Goal: Complete application form: Complete application form

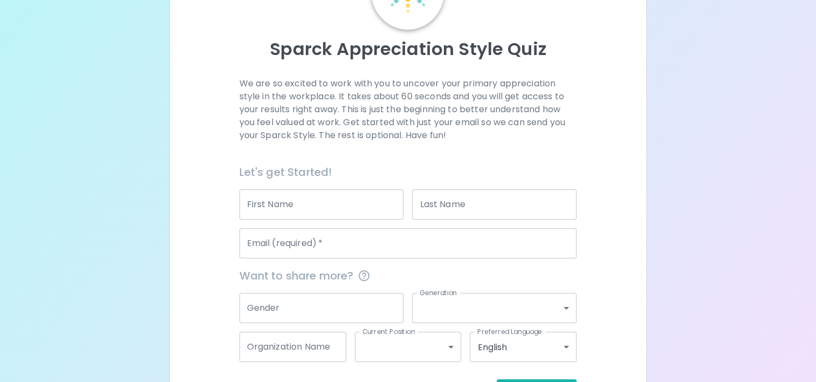
scroll to position [108, 0]
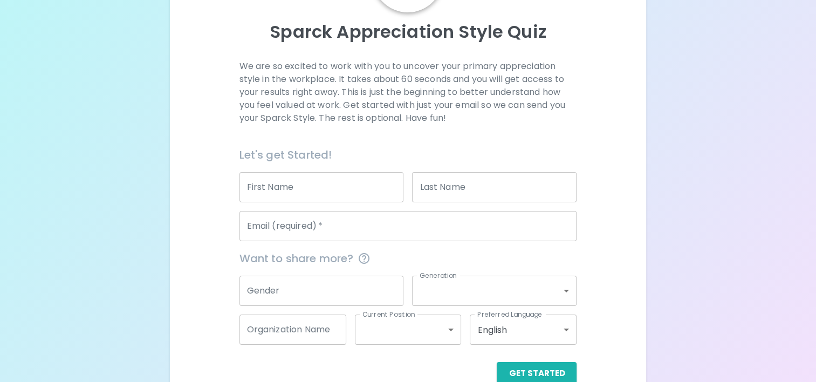
click at [269, 231] on input "Email (required)   *" at bounding box center [409, 226] width 338 height 30
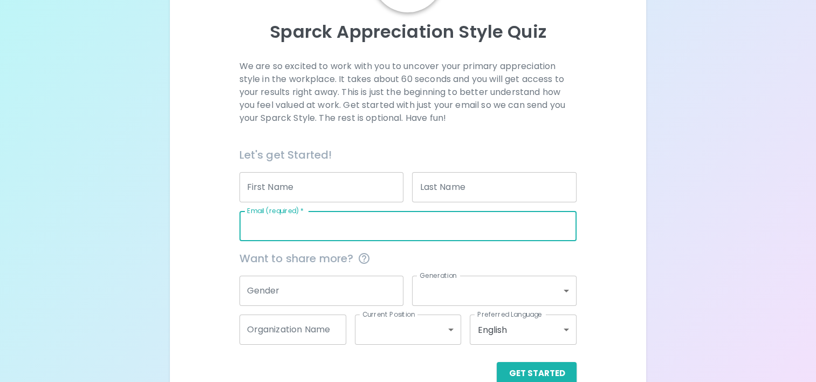
type input "[PERSON_NAME][EMAIL_ADDRESS][PERSON_NAME][DOMAIN_NAME]"
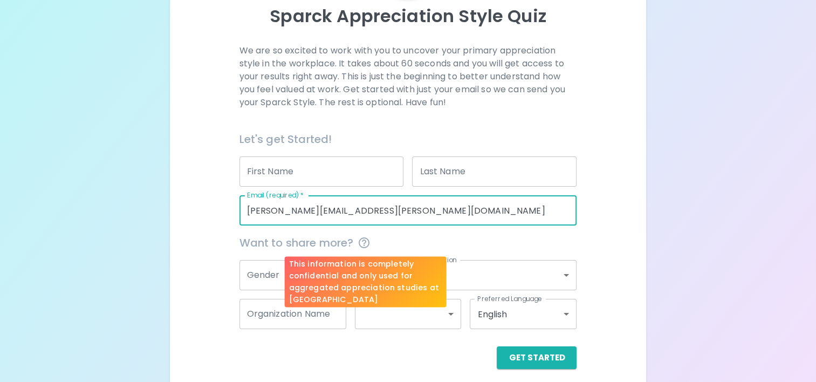
scroll to position [132, 0]
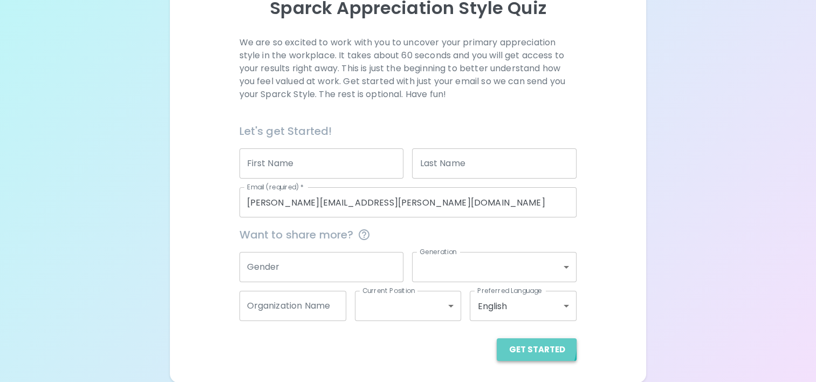
click at [527, 345] on button "Get Started" at bounding box center [537, 349] width 80 height 23
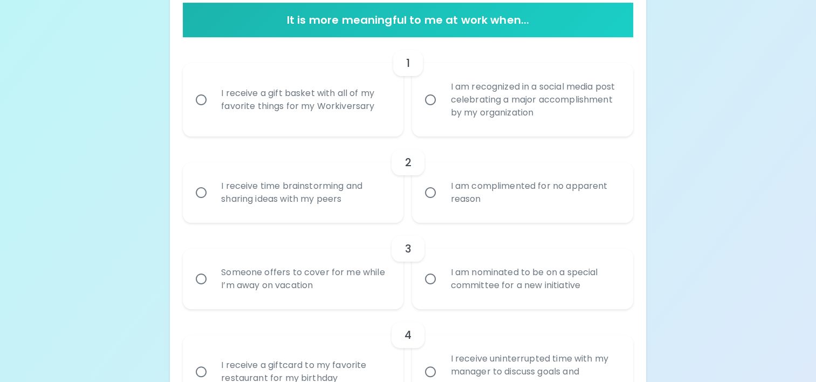
scroll to position [240, 0]
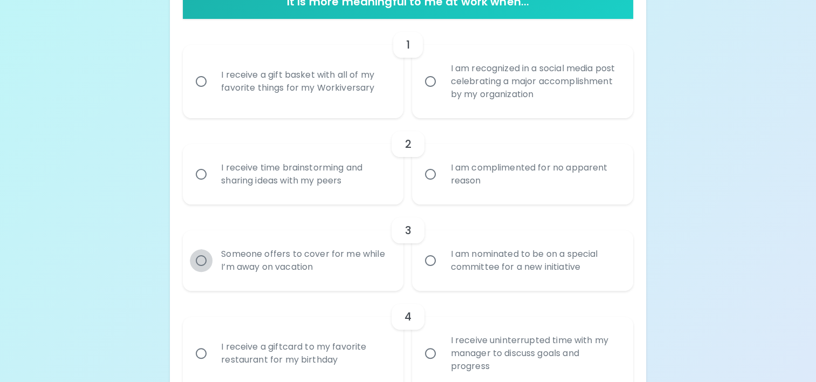
click at [197, 257] on input "Someone offers to cover for me while I’m away on vacation" at bounding box center [201, 260] width 23 height 23
radio input "true"
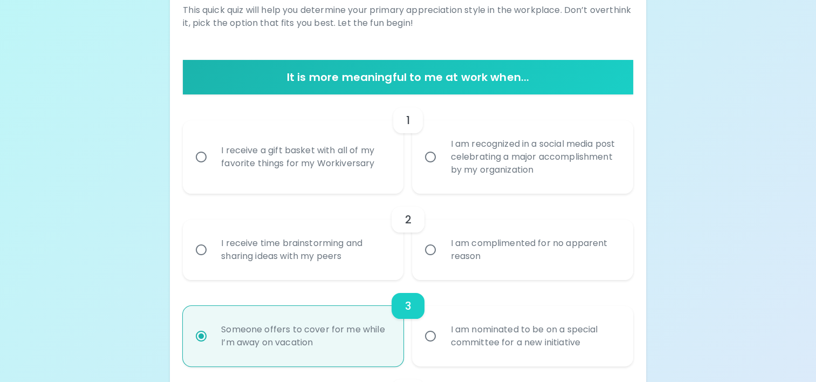
scroll to position [218, 0]
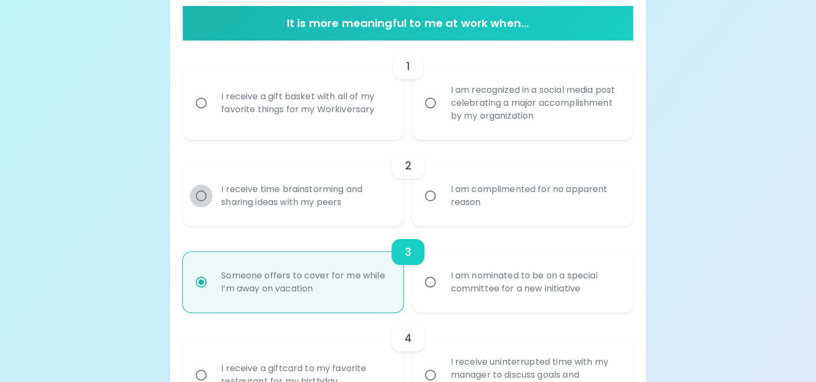
click at [202, 194] on input "I receive time brainstorming and sharing ideas with my peers" at bounding box center [201, 196] width 23 height 23
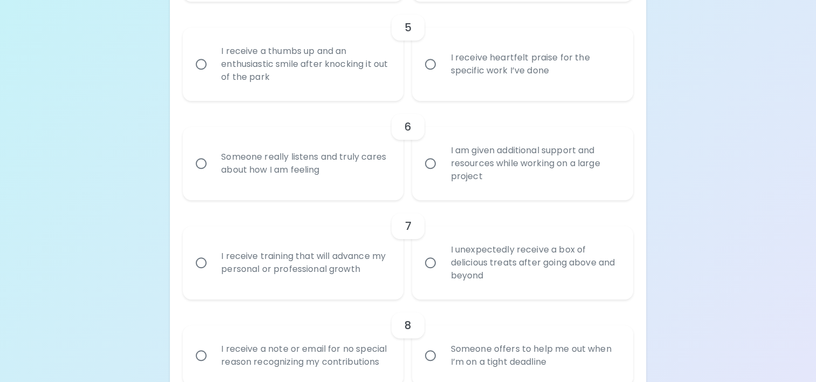
scroll to position [682, 0]
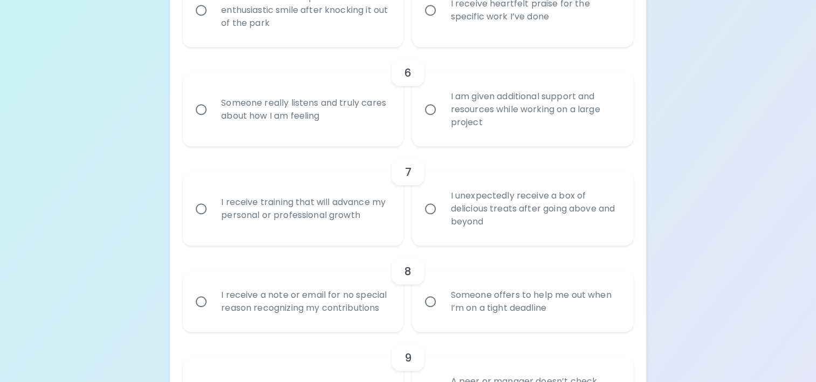
radio input "true"
click at [202, 207] on input "I receive training that will advance my personal or professional growth" at bounding box center [201, 208] width 23 height 23
radio input "true"
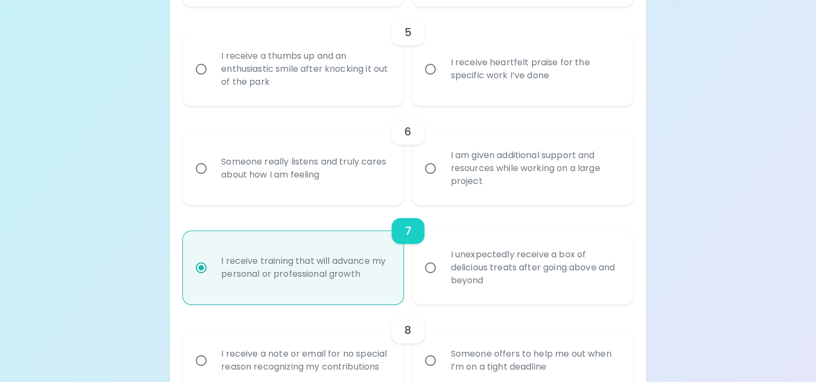
scroll to position [606, 0]
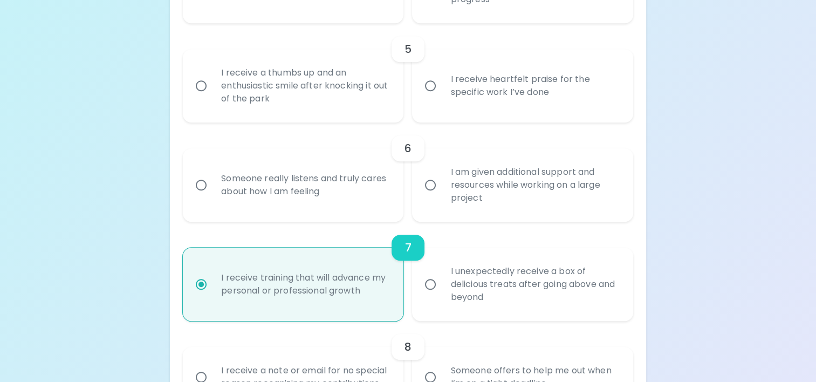
radio input "true"
click at [428, 182] on input "I am given additional support and resources while working on a large project" at bounding box center [430, 185] width 23 height 23
radio input "false"
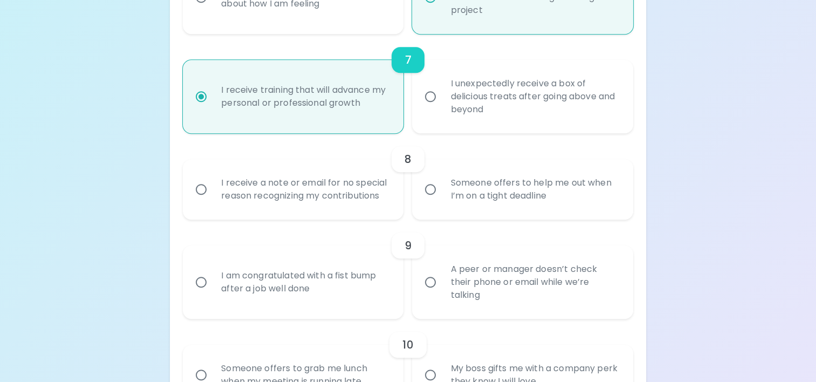
scroll to position [801, 0]
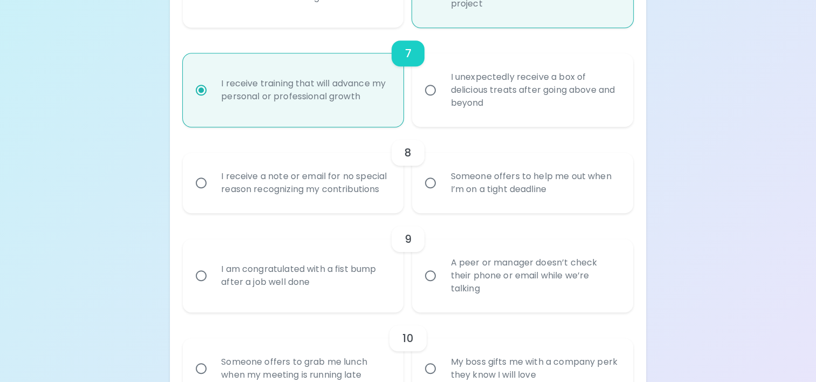
radio input "true"
click at [432, 183] on input "Someone offers to help me out when I’m on a tight deadline" at bounding box center [430, 183] width 23 height 23
radio input "false"
radio input "true"
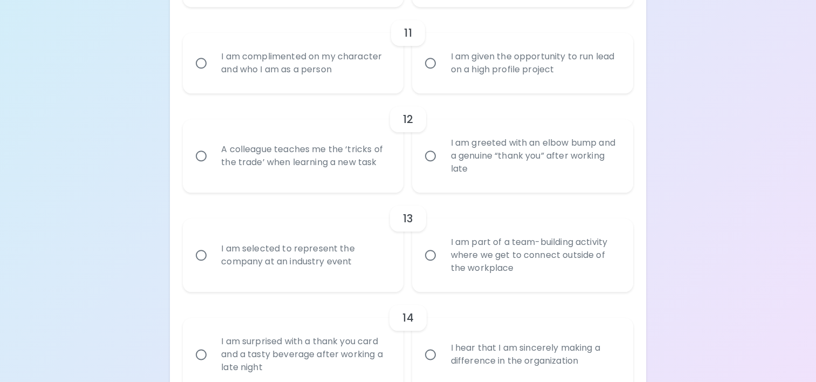
scroll to position [1211, 0]
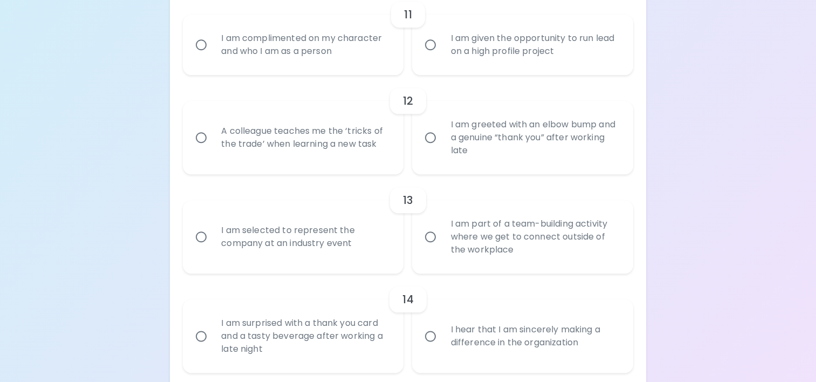
radio input "true"
click at [201, 140] on input "A colleague teaches me the ‘tricks of the trade’ when learning a new task" at bounding box center [201, 137] width 23 height 23
radio input "false"
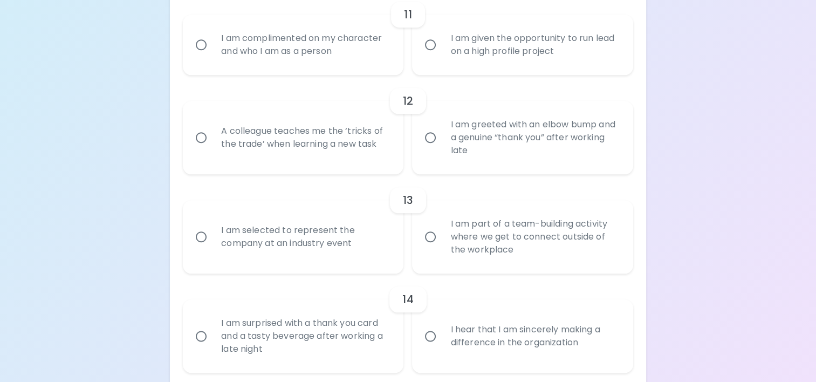
radio input "false"
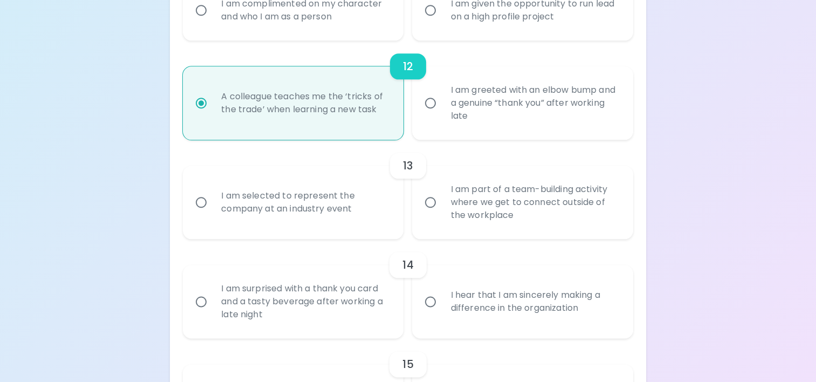
scroll to position [1353, 0]
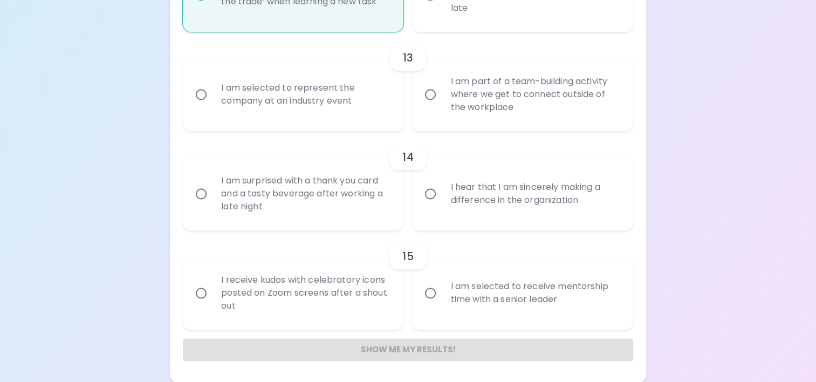
radio input "true"
click at [417, 347] on div "Show me my results!" at bounding box center [408, 349] width 450 height 23
click at [393, 347] on div "Show me my results!" at bounding box center [408, 349] width 450 height 23
click at [393, 357] on div "Show me my results!" at bounding box center [408, 349] width 450 height 23
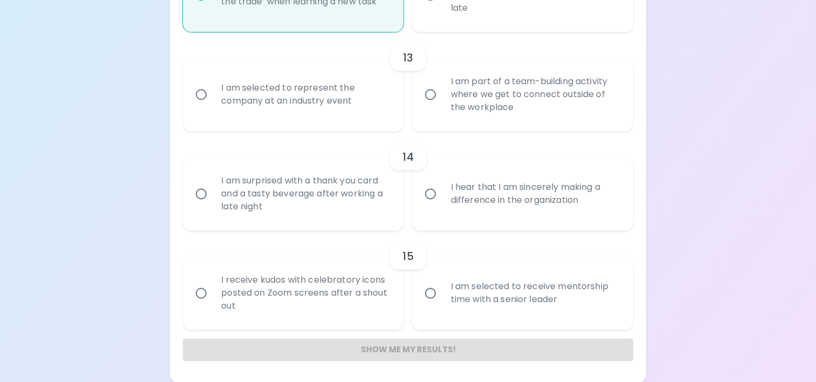
click at [395, 352] on div "Show me my results!" at bounding box center [408, 349] width 450 height 23
click at [395, 351] on div "Show me my results!" at bounding box center [408, 349] width 450 height 23
drag, startPoint x: 395, startPoint y: 351, endPoint x: 547, endPoint y: 346, distance: 152.2
click at [547, 346] on div "Show me my results!" at bounding box center [408, 349] width 450 height 23
click at [400, 348] on div "Show me my results!" at bounding box center [408, 349] width 450 height 23
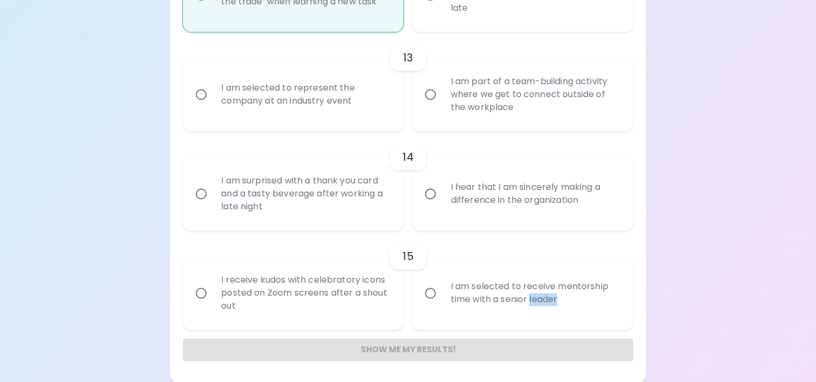
click at [400, 348] on div "Show me my results!" at bounding box center [408, 349] width 450 height 23
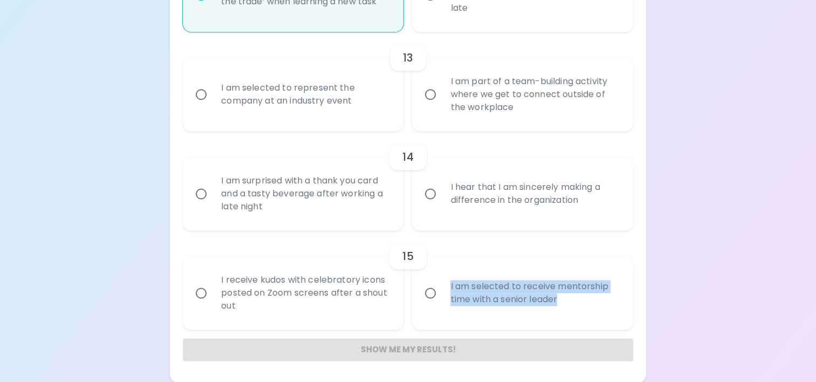
click at [400, 348] on div "Show me my results!" at bounding box center [408, 349] width 450 height 23
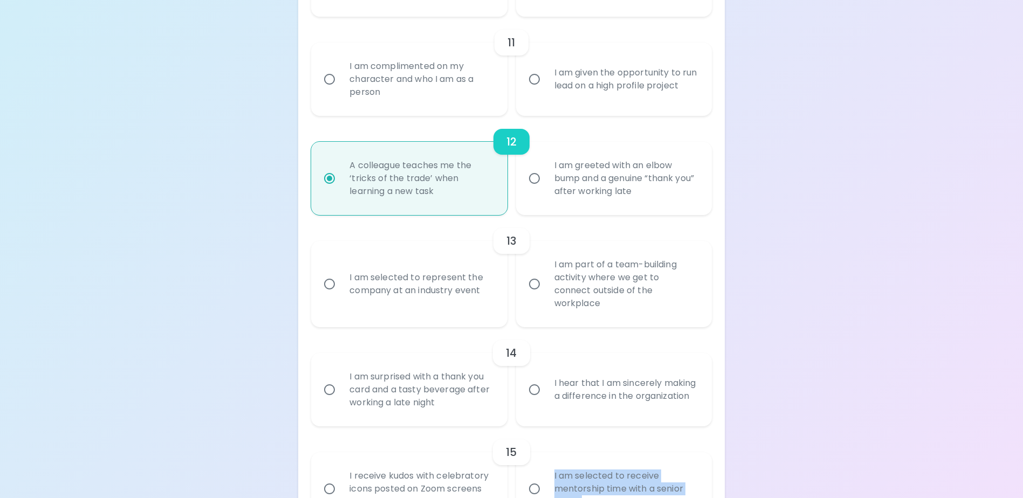
scroll to position [1315, 0]
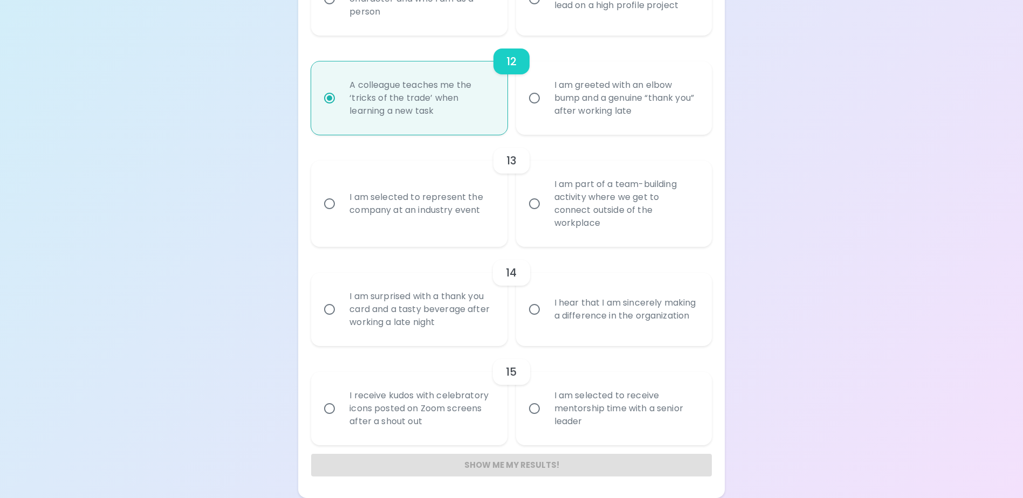
click at [521, 381] on div "Show me my results!" at bounding box center [511, 465] width 400 height 23
click at [517, 381] on div "Show me my results!" at bounding box center [511, 465] width 400 height 23
drag, startPoint x: 517, startPoint y: 465, endPoint x: 639, endPoint y: 470, distance: 122.6
click at [639, 381] on div "Show me my results!" at bounding box center [511, 465] width 400 height 23
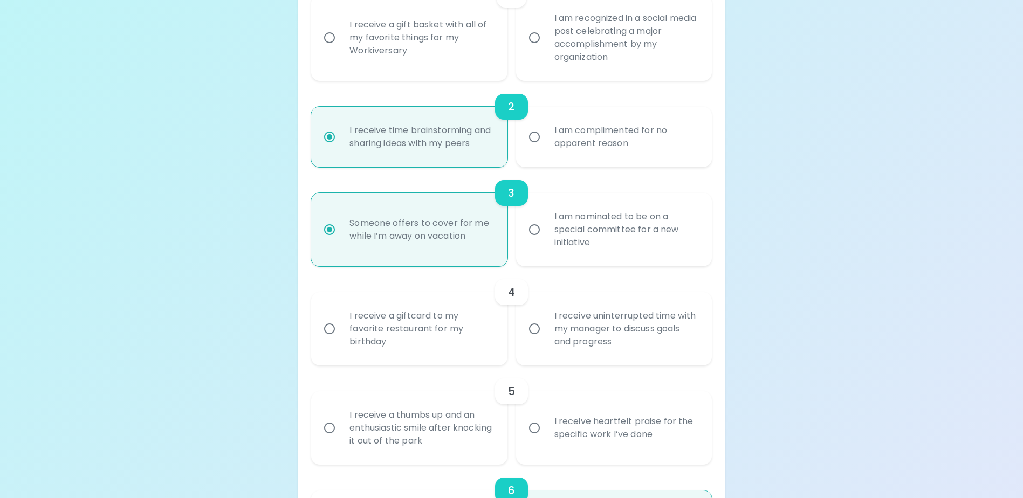
scroll to position [20, 0]
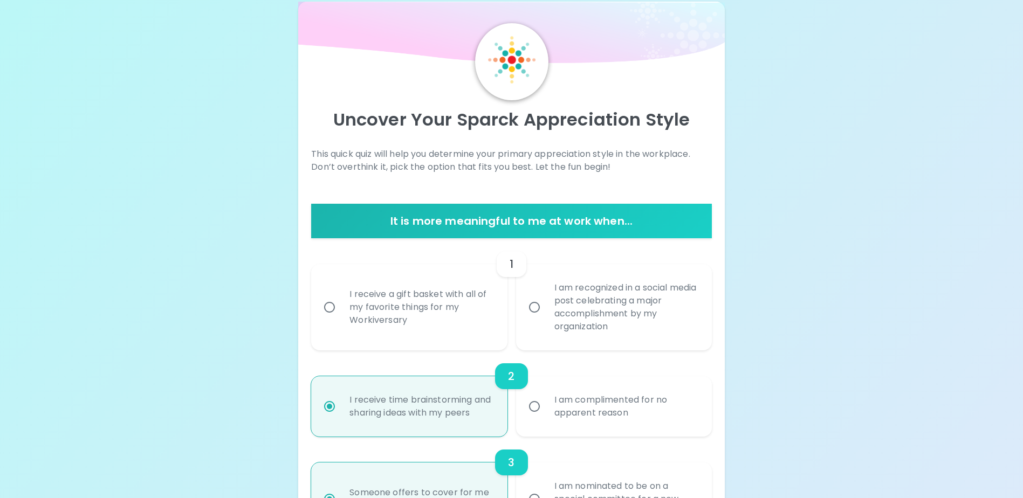
click at [508, 224] on h6 "It is more meaningful to me at work when..." at bounding box center [512, 221] width 392 height 17
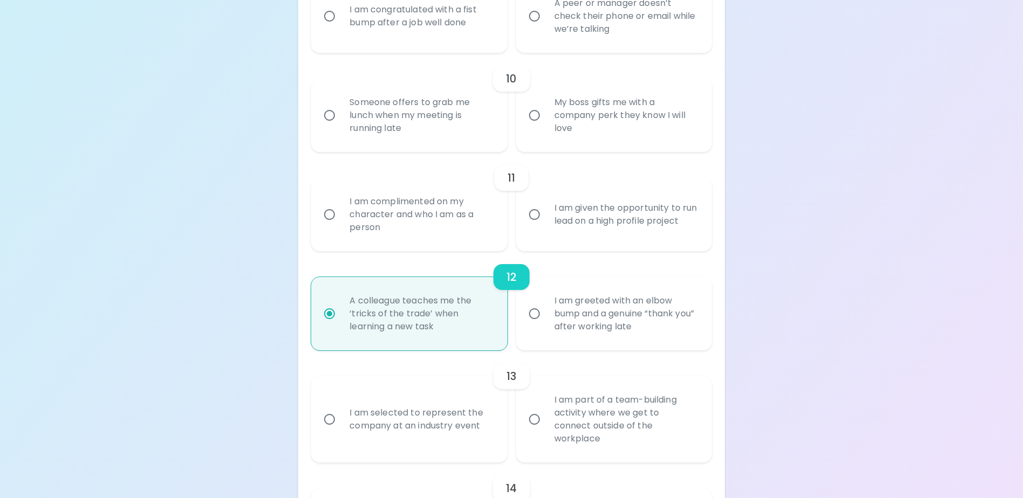
scroll to position [1315, 0]
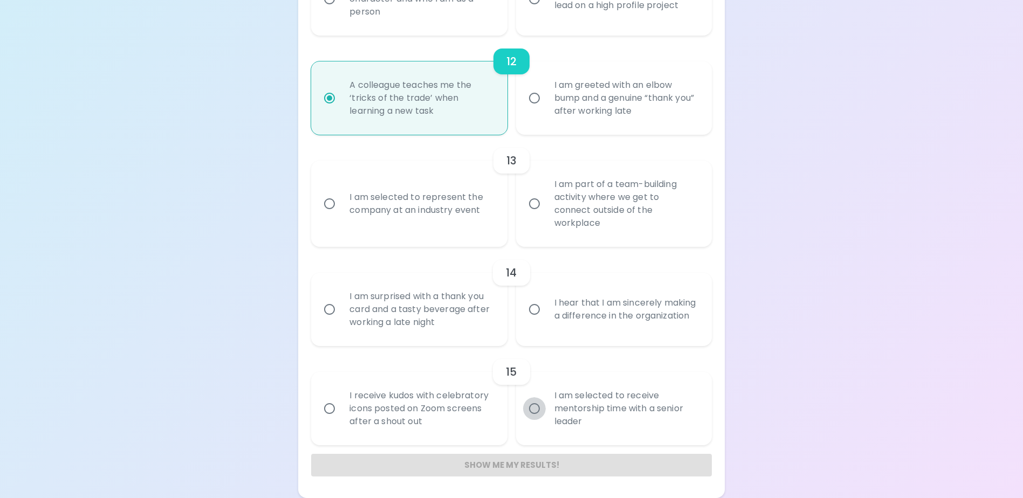
click at [536, 381] on input "I am selected to receive mentorship time with a senior leader" at bounding box center [534, 409] width 23 height 23
radio input "false"
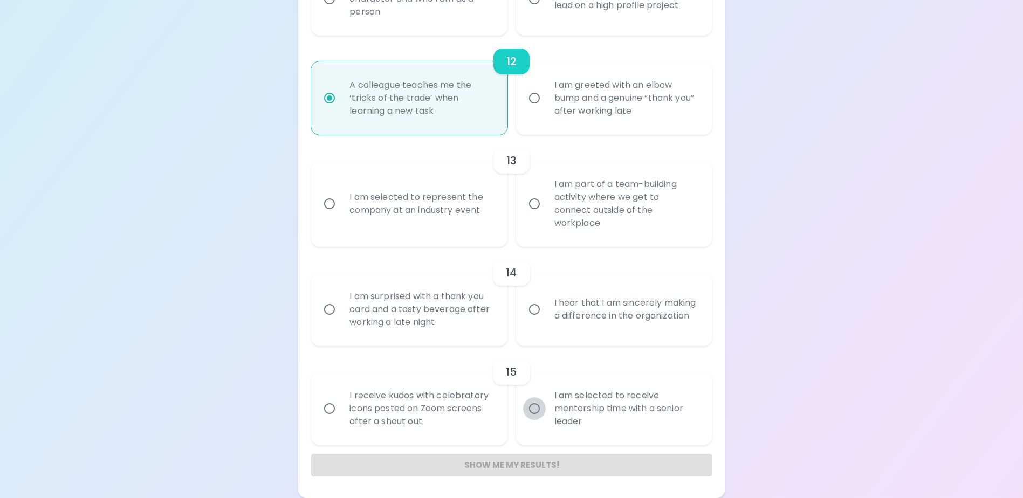
radio input "false"
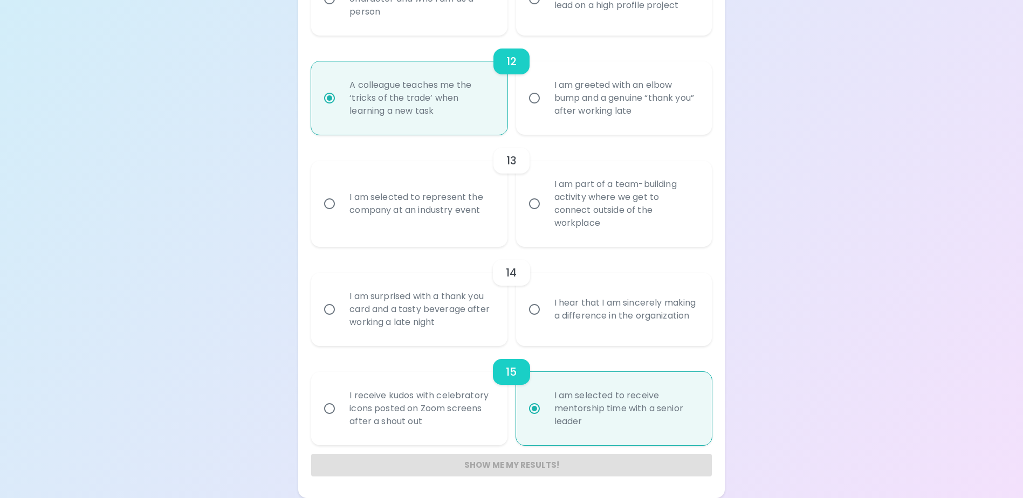
radio input "true"
click at [529, 381] on div "Show me my results!" at bounding box center [511, 465] width 400 height 23
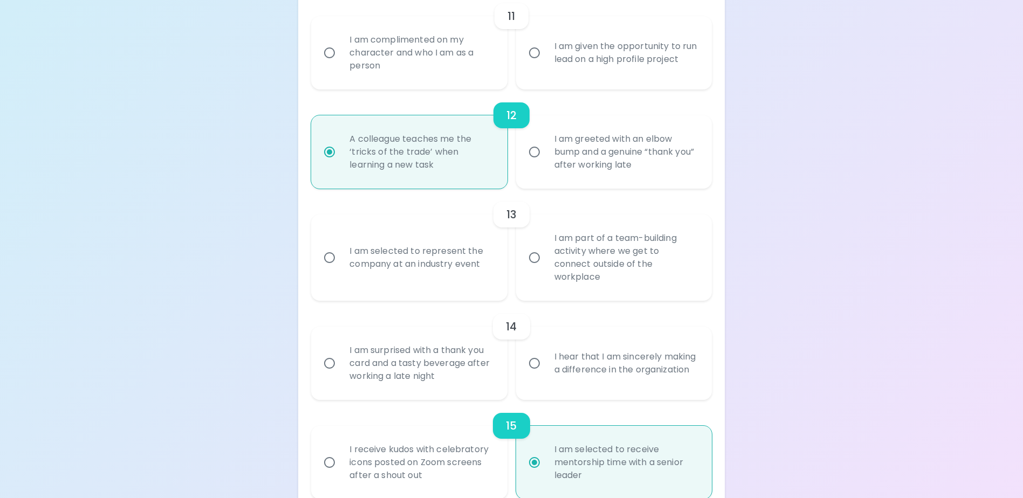
scroll to position [1207, 0]
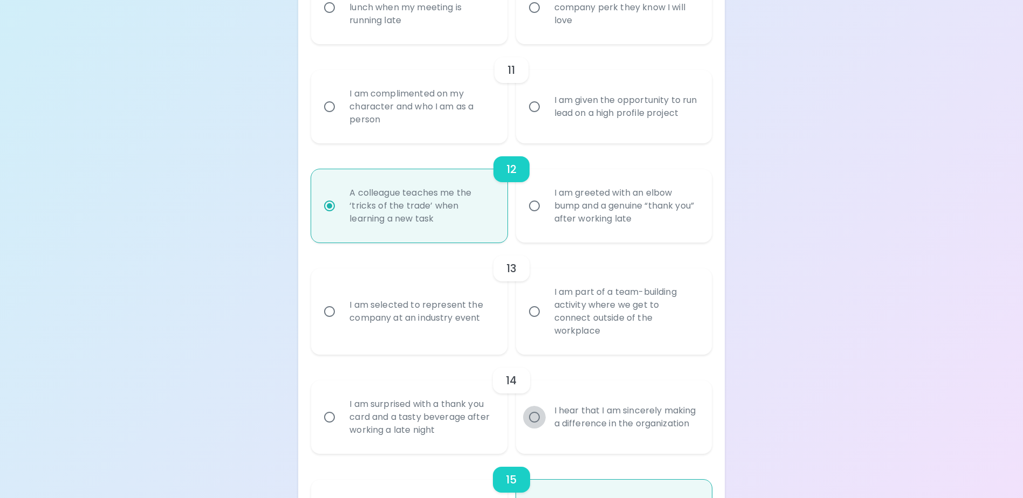
click at [536, 381] on input "I hear that I am sincerely making a difference in the organization" at bounding box center [534, 417] width 23 height 23
radio input "false"
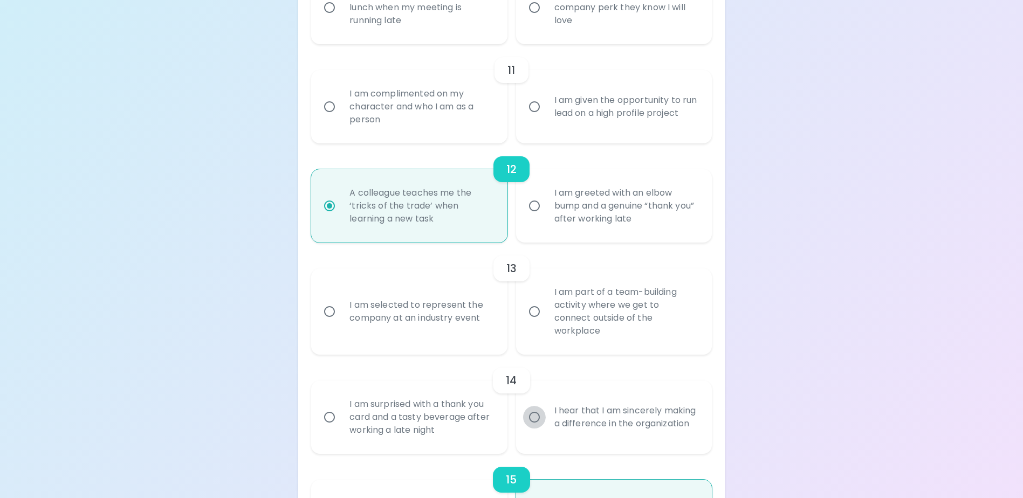
radio input "false"
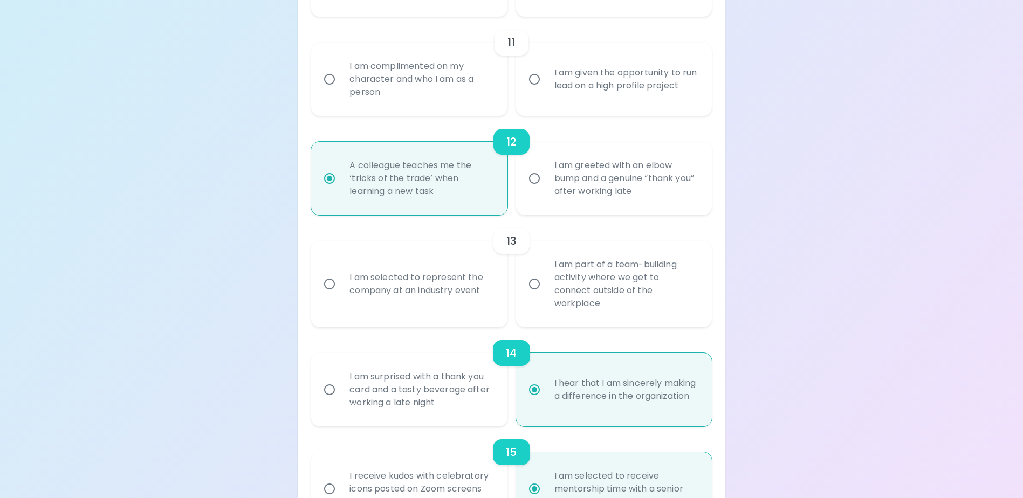
scroll to position [1185, 0]
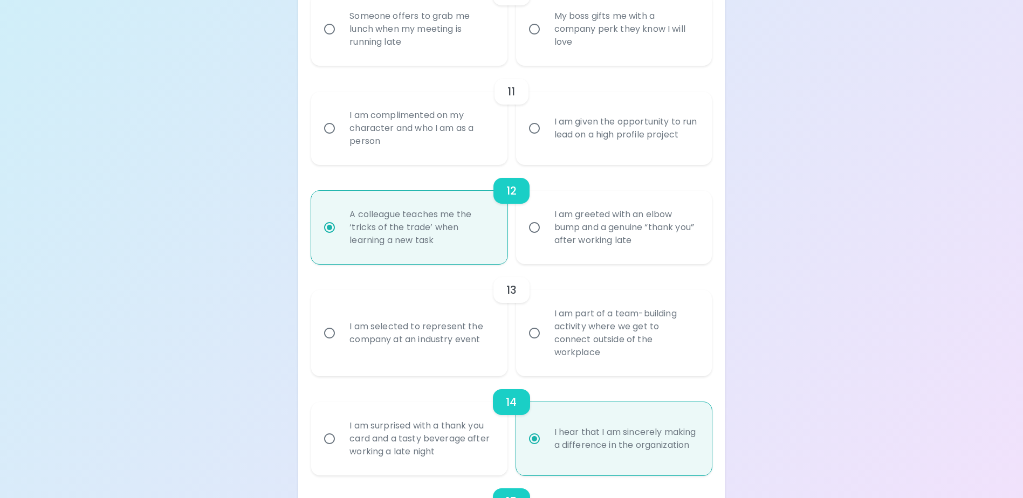
radio input "true"
click at [537, 338] on input "I am part of a team-building activity where we get to connect outside of the wo…" at bounding box center [534, 333] width 23 height 23
radio input "false"
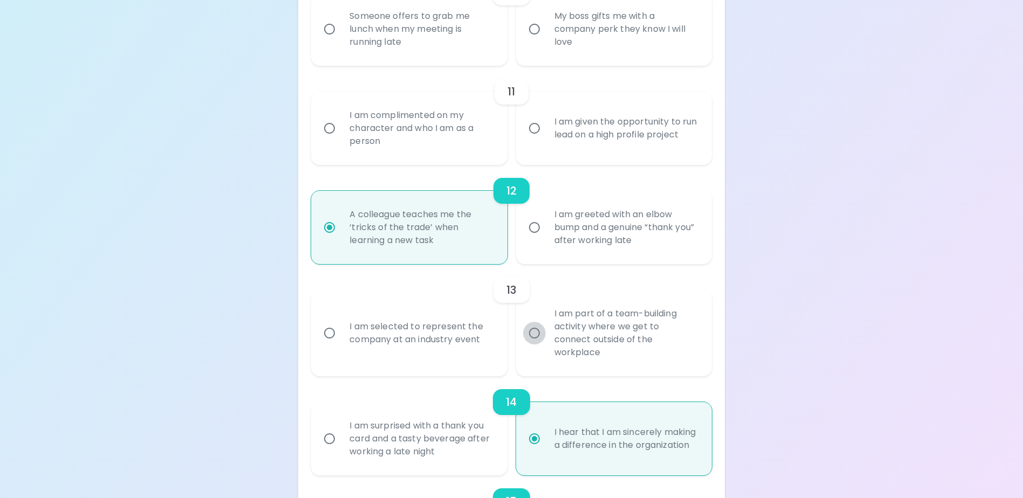
radio input "false"
radio input "true"
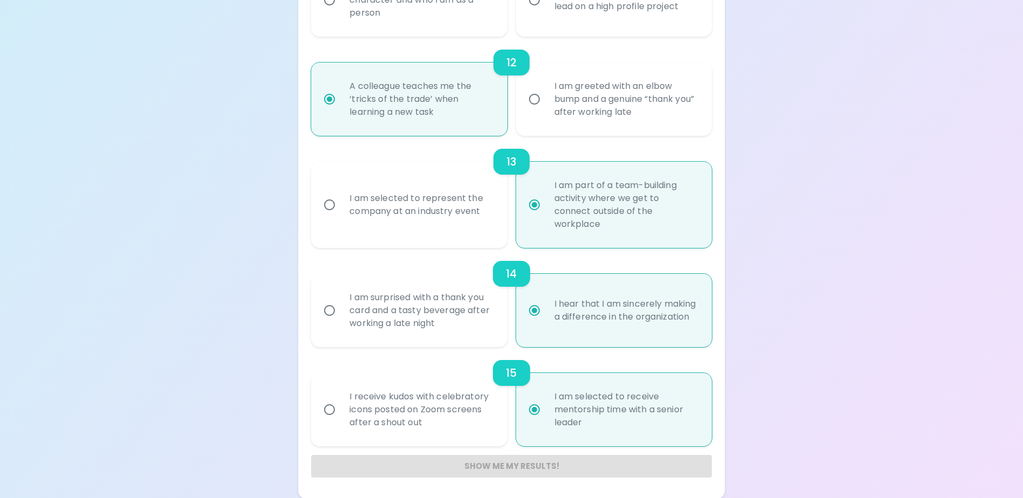
scroll to position [1315, 0]
radio input "true"
click at [498, 381] on div "Show me my results!" at bounding box center [511, 465] width 400 height 23
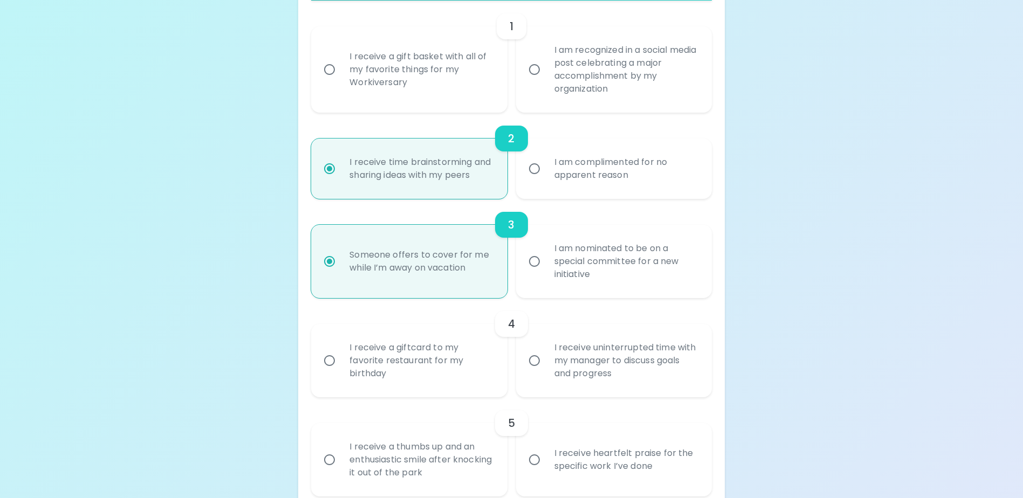
scroll to position [398, 0]
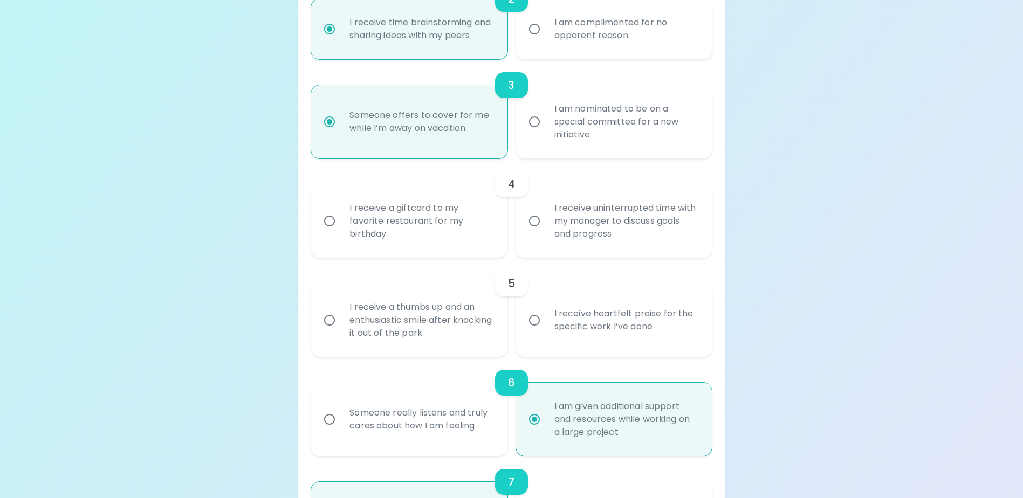
click at [329, 332] on input "I receive a thumbs up and an enthusiastic smile after knocking it out of the pa…" at bounding box center [329, 320] width 23 height 23
radio input "false"
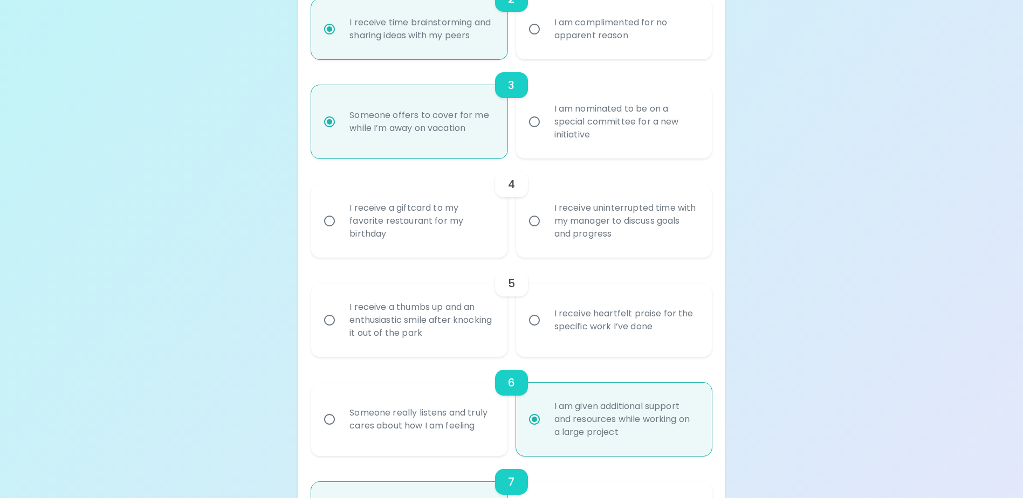
radio input "false"
radio input "true"
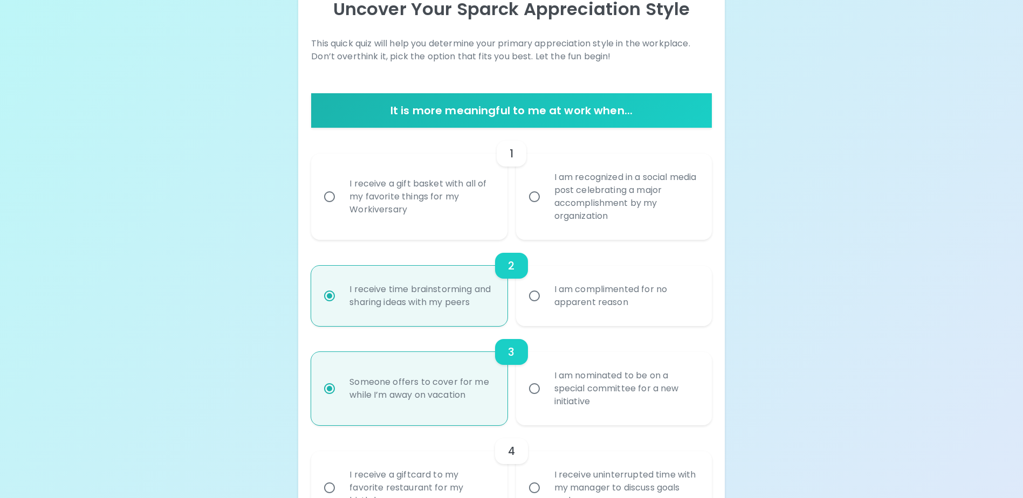
scroll to position [162, 0]
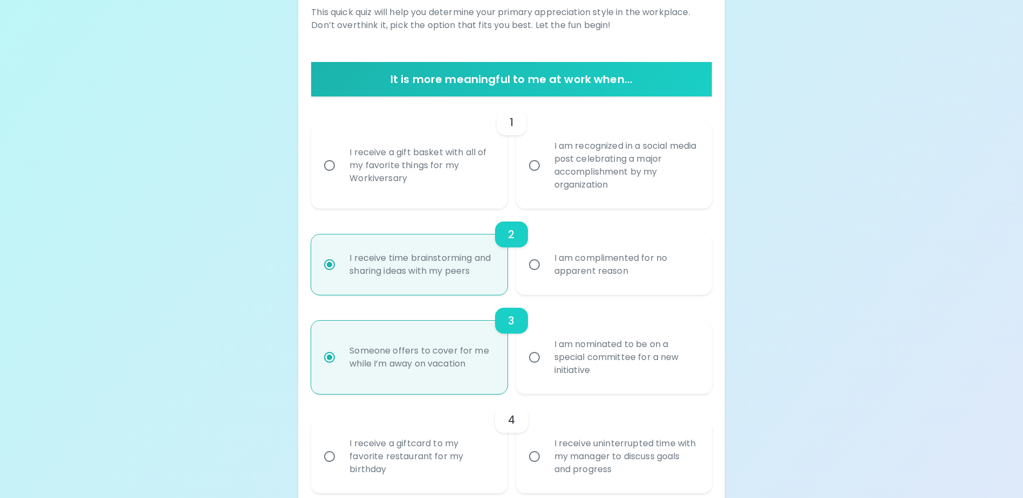
radio input "true"
click at [329, 162] on input "I receive a gift basket with all of my favorite things for my Workiversary" at bounding box center [329, 165] width 23 height 23
radio input "false"
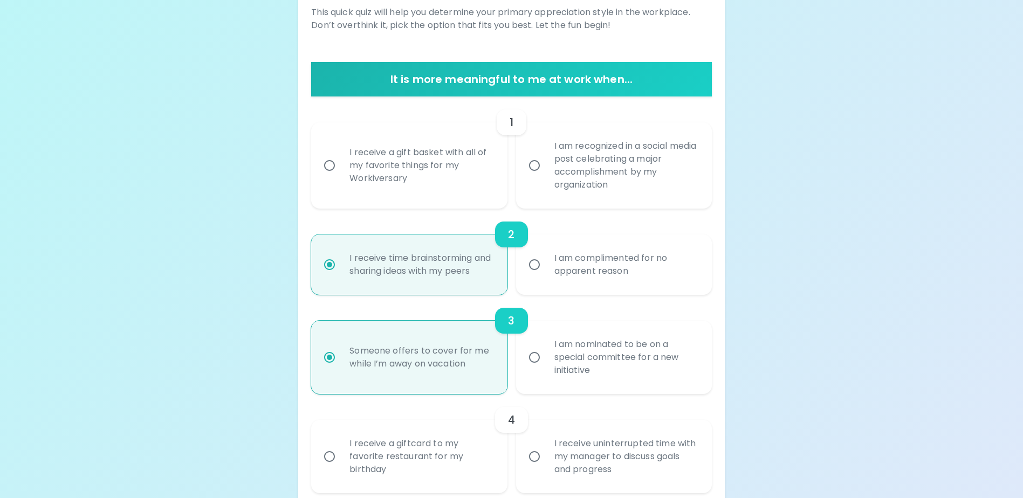
radio input "false"
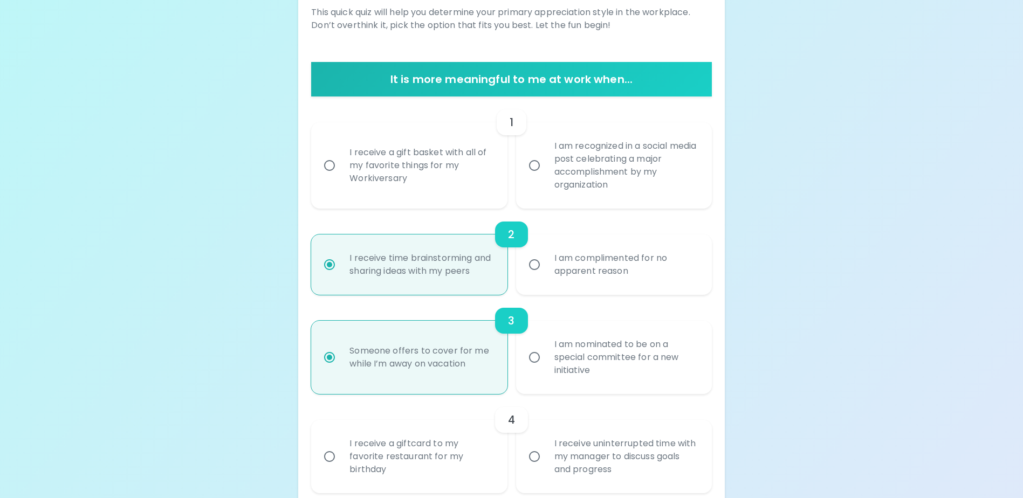
radio input "false"
radio input "true"
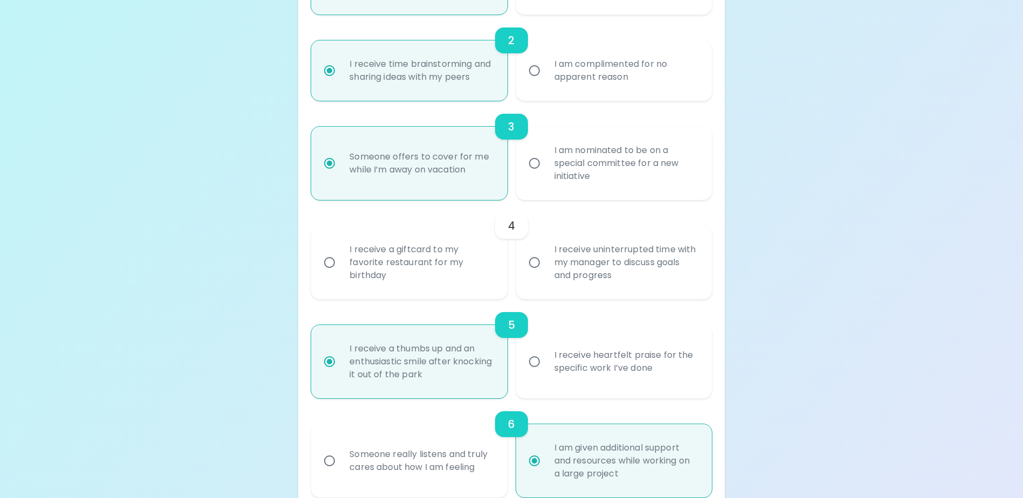
scroll to position [410, 0]
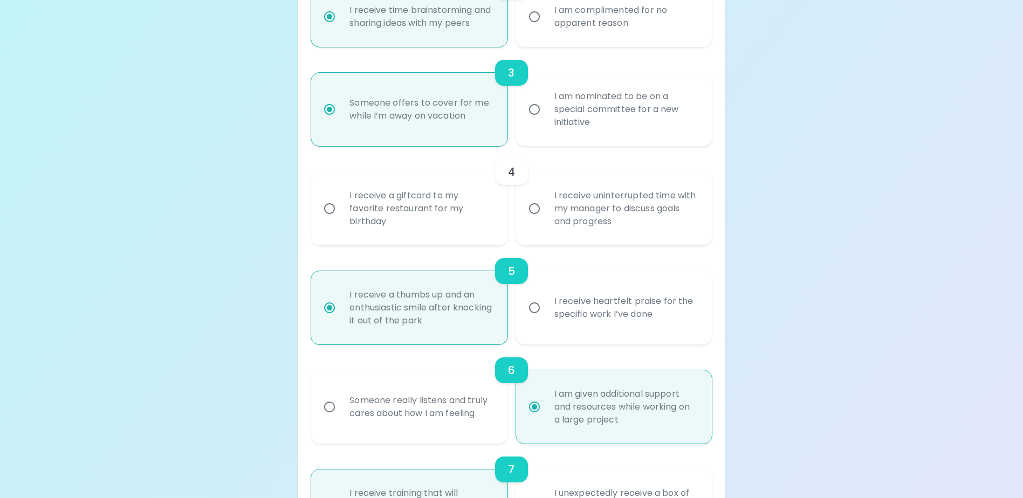
radio input "true"
click at [533, 220] on input "I receive uninterrupted time with my manager to discuss goals and progress" at bounding box center [534, 208] width 23 height 23
radio input "false"
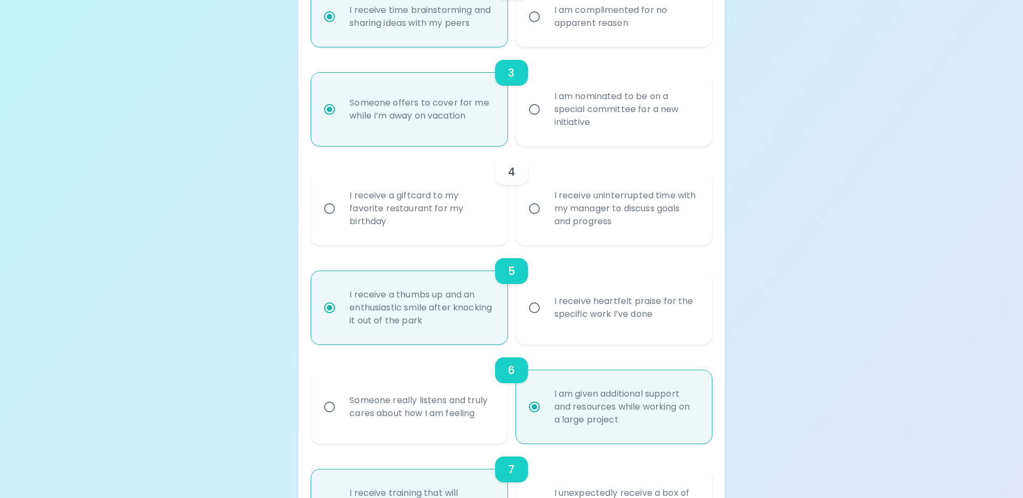
radio input "false"
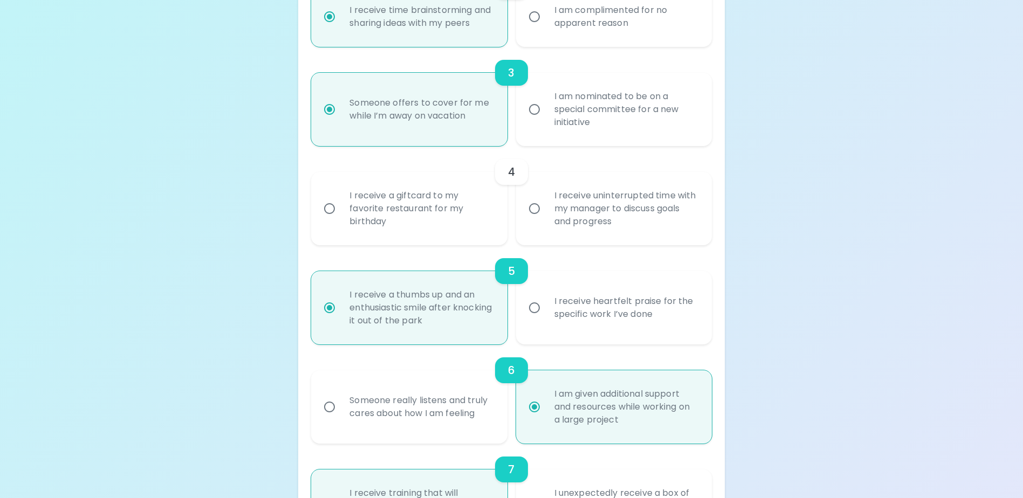
radio input "false"
radio input "true"
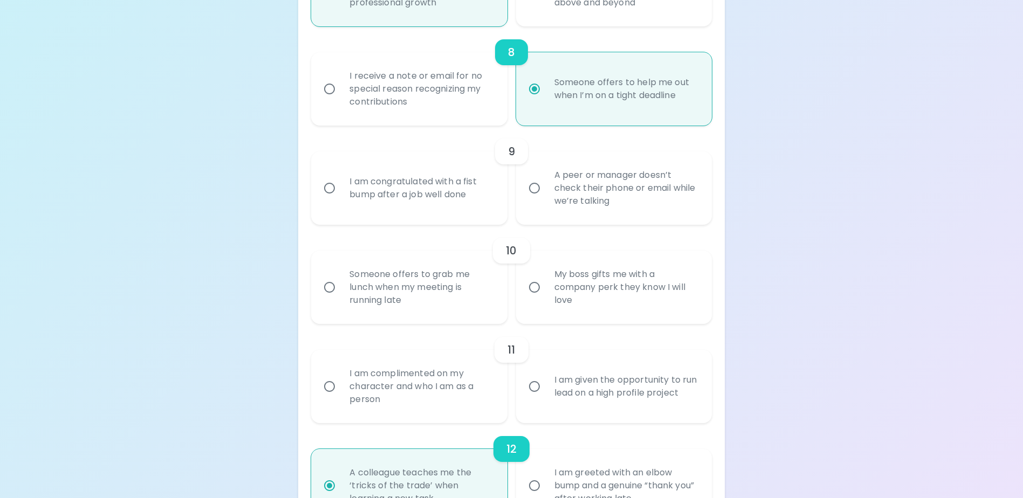
scroll to position [928, 0]
radio input "true"
click at [334, 199] on input "I am congratulated with a fist bump after a job well done" at bounding box center [329, 187] width 23 height 23
radio input "false"
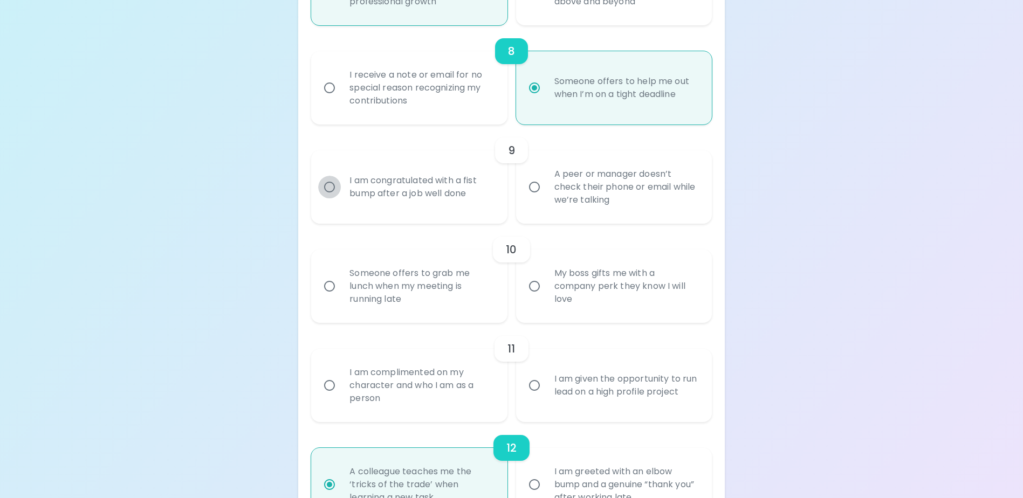
radio input "false"
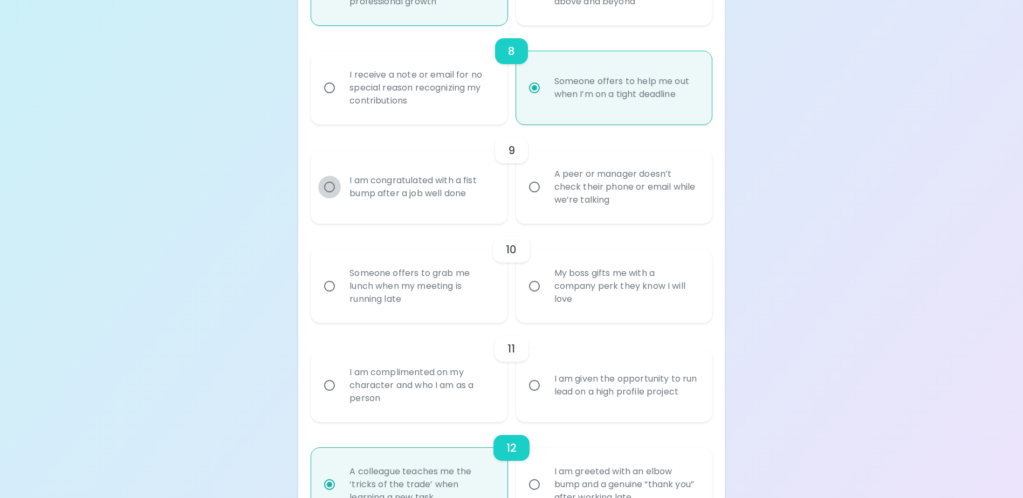
radio input "false"
radio input "true"
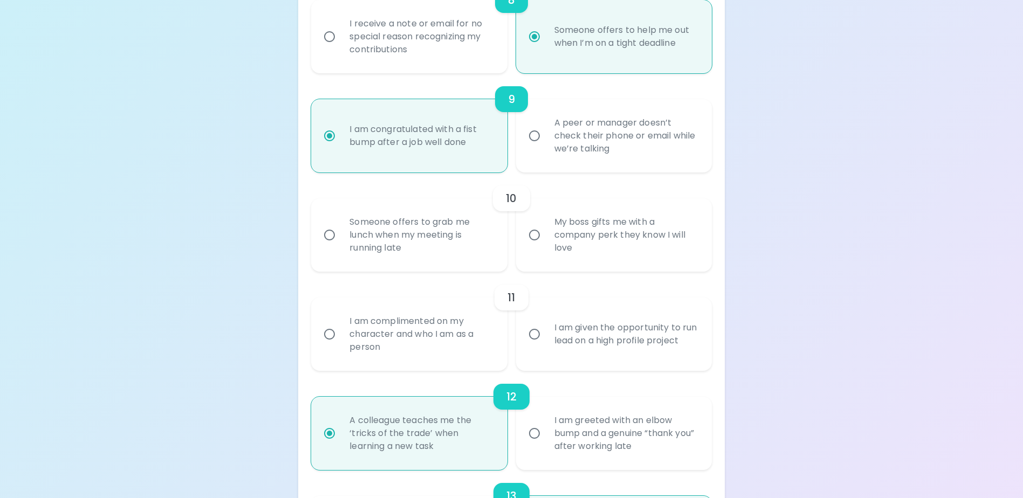
scroll to position [1014, 0]
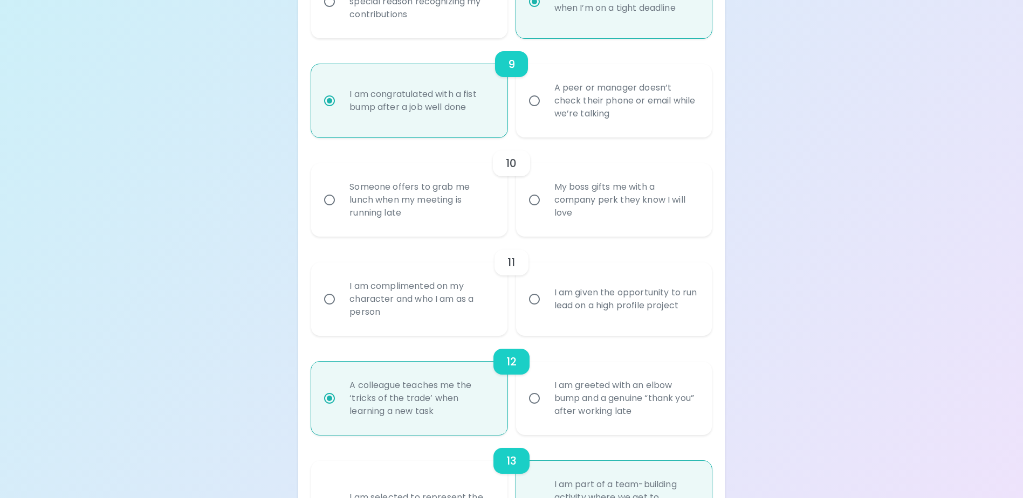
radio input "true"
click at [330, 211] on input "Someone offers to grab me lunch when my meeting is running late" at bounding box center [329, 200] width 23 height 23
radio input "false"
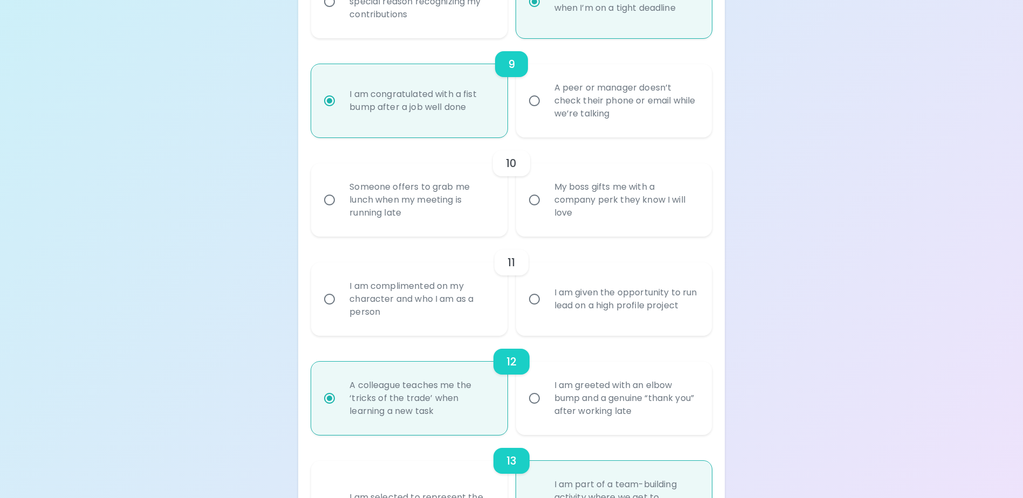
radio input "false"
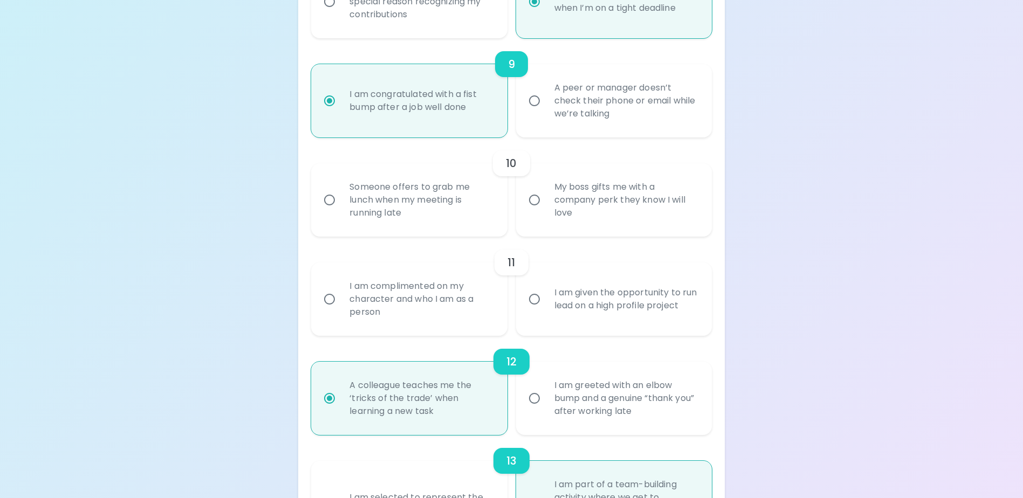
radio input "false"
radio input "true"
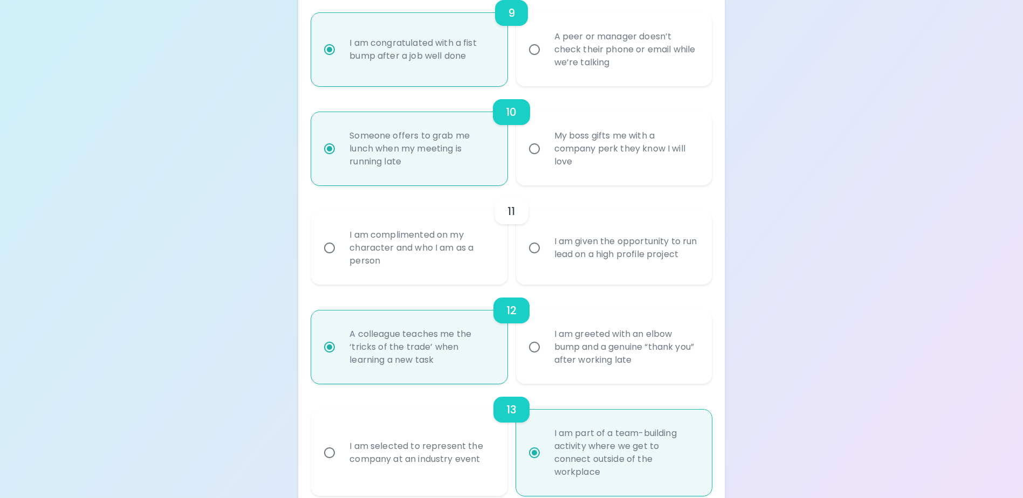
scroll to position [1101, 0]
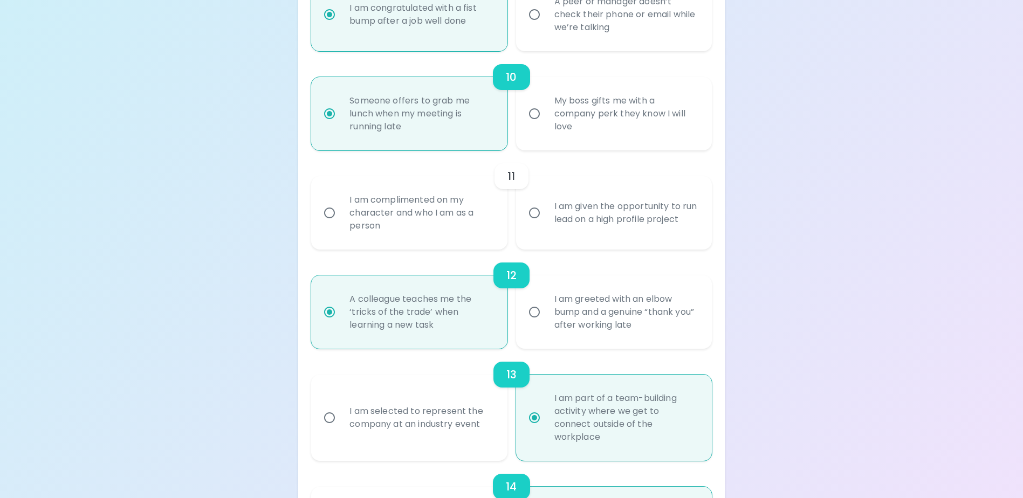
radio input "true"
click at [330, 224] on input "I am complimented on my character and who I am as a person" at bounding box center [329, 213] width 23 height 23
radio input "false"
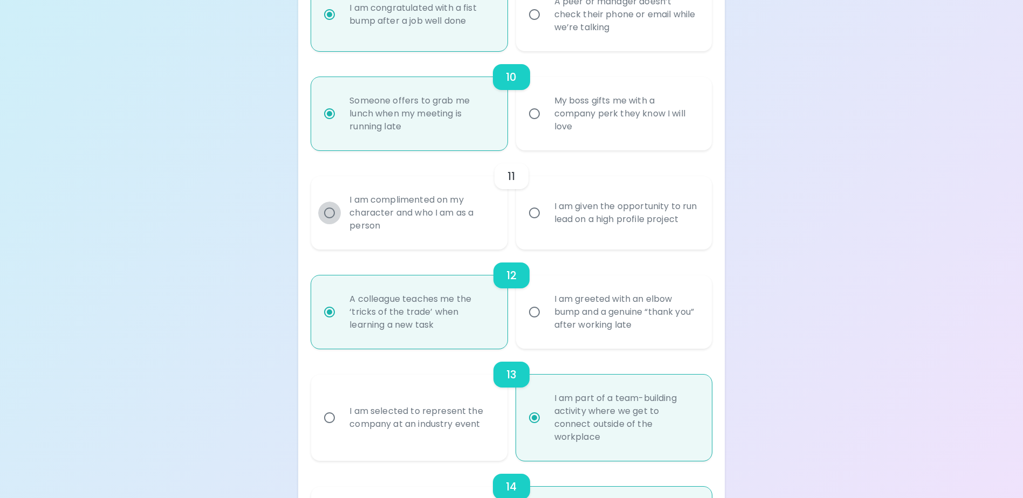
radio input "false"
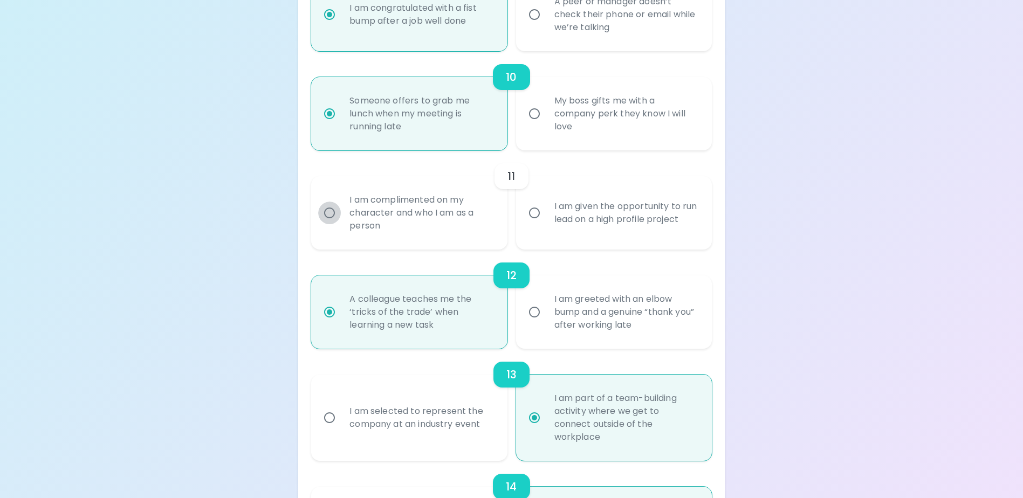
radio input "false"
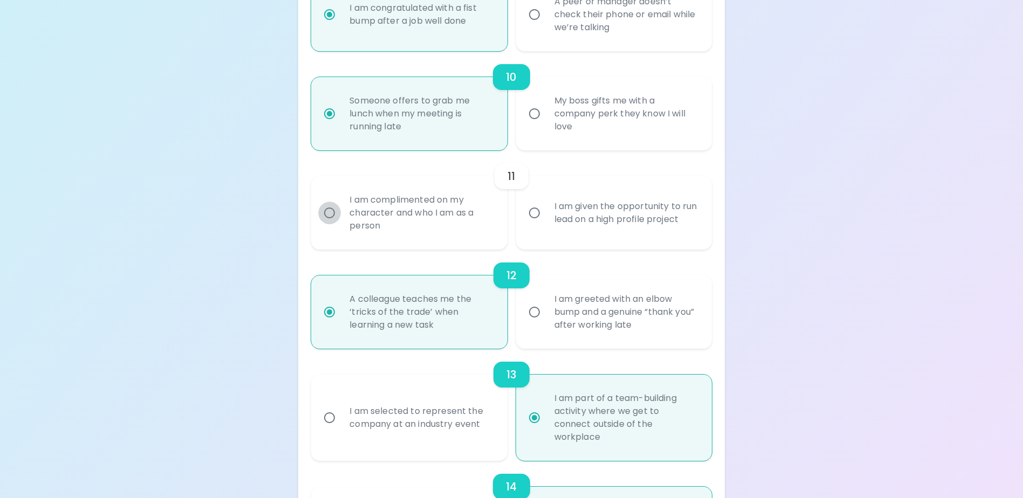
radio input "true"
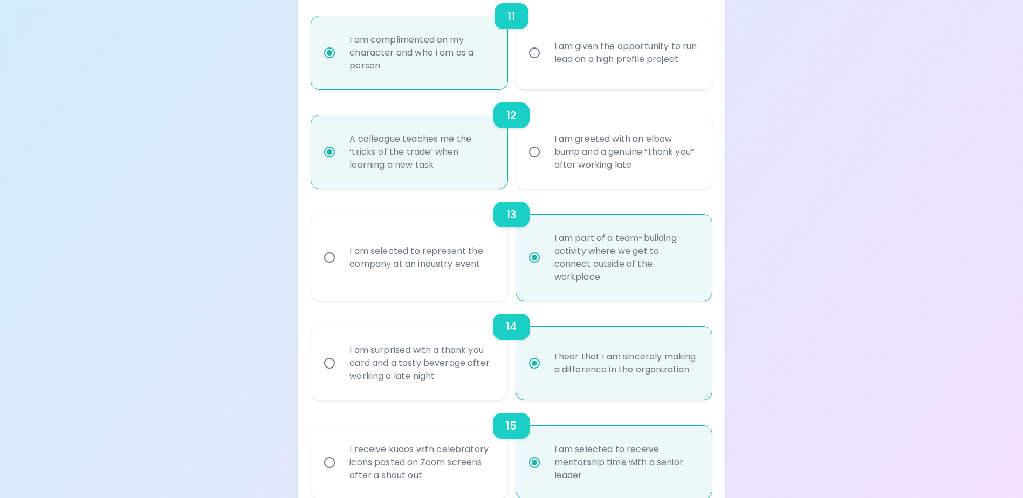
scroll to position [1315, 0]
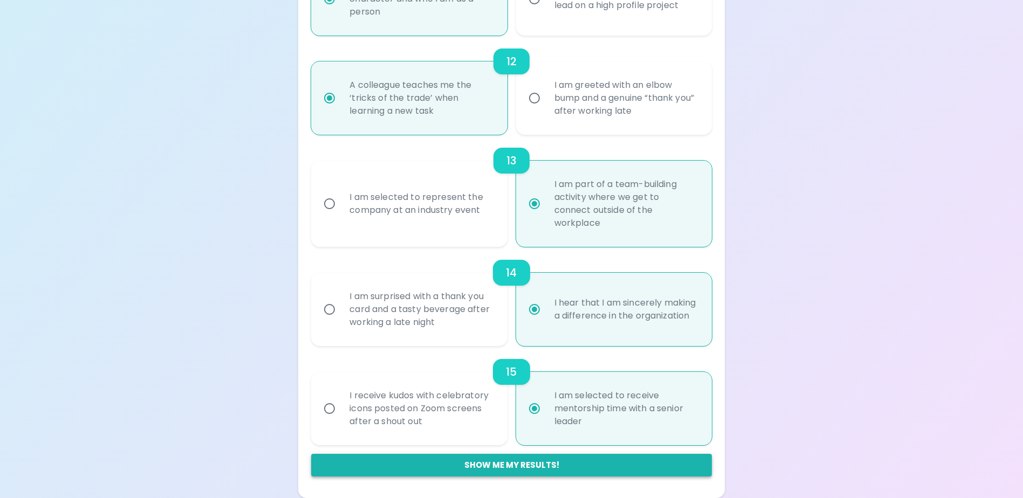
radio input "true"
click at [499, 381] on button "Show me my results!" at bounding box center [511, 465] width 400 height 23
radio input "false"
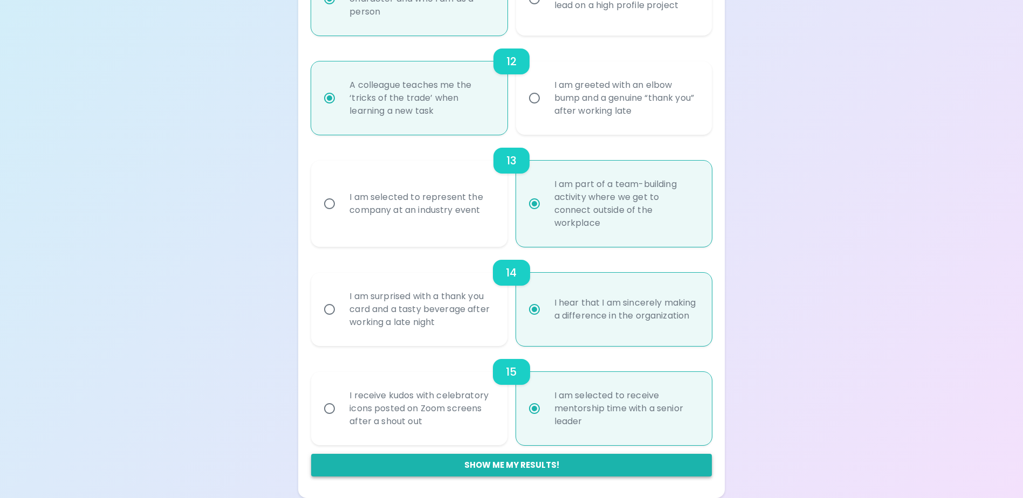
radio input "false"
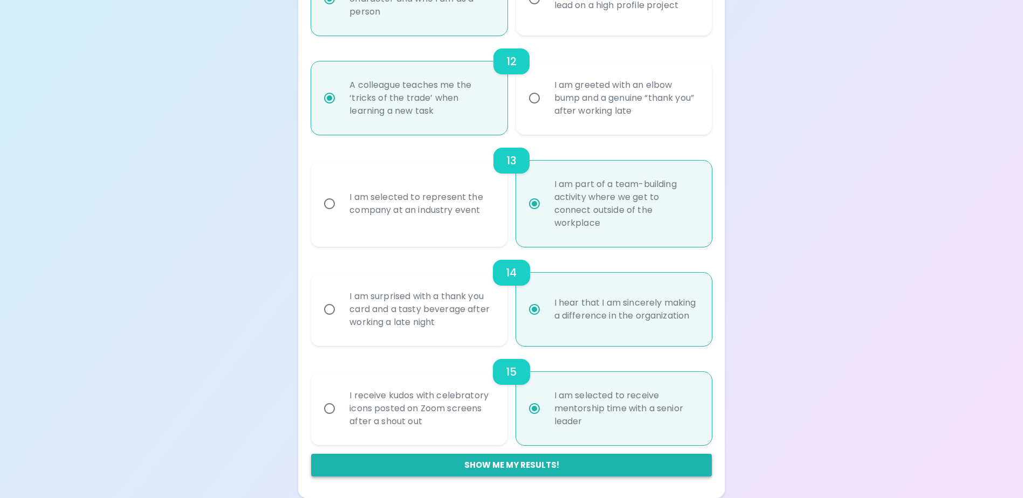
radio input "false"
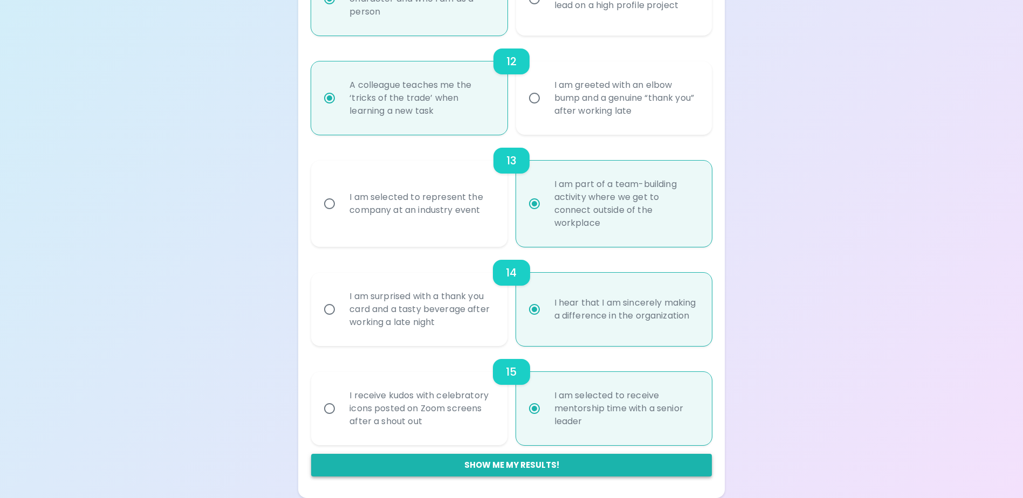
radio input "true"
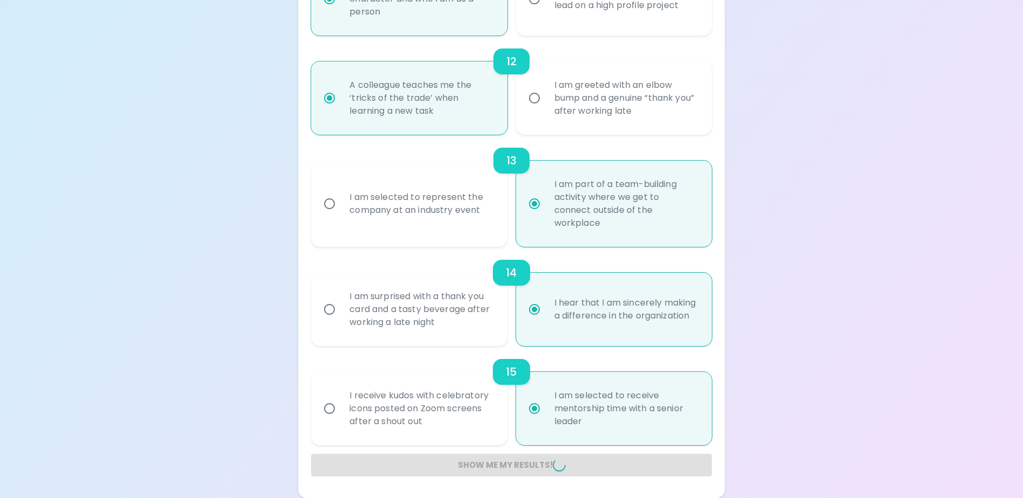
radio input "false"
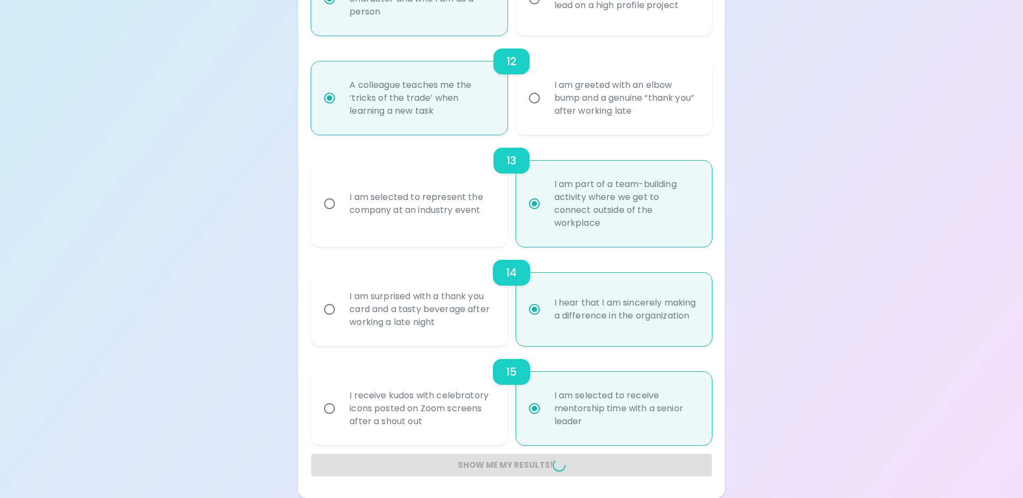
radio input "false"
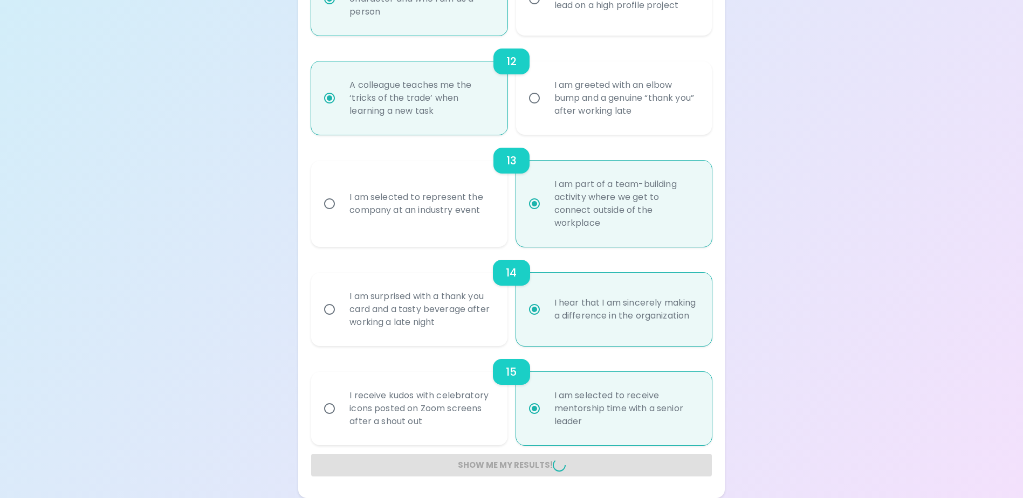
radio input "false"
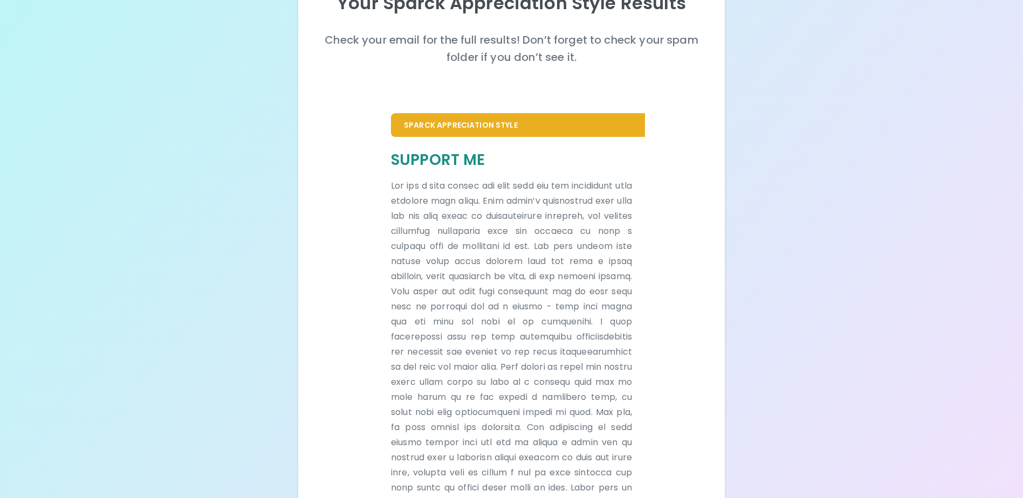
scroll to position [0, 0]
